Goal: Find specific page/section

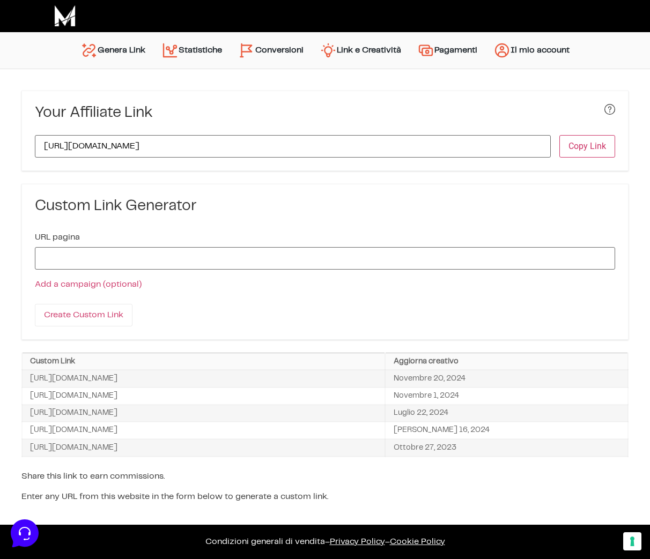
click at [266, 49] on link "Conversioni" at bounding box center [270, 51] width 81 height 26
